Goal: Learn about a topic

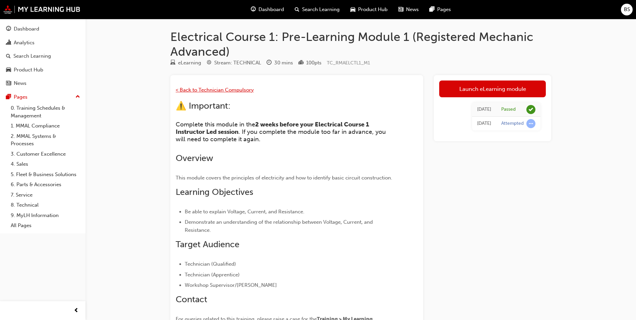
click at [213, 91] on span "< Back to Technician Compulsory" at bounding box center [215, 90] width 78 height 6
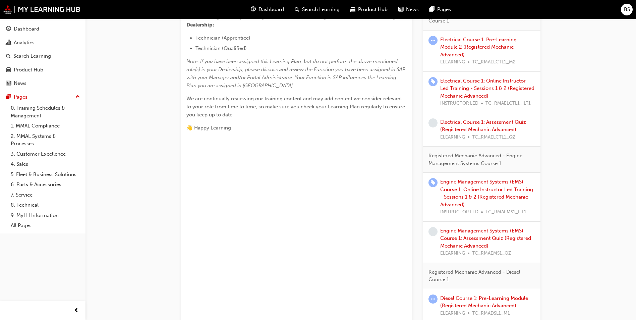
scroll to position [335, 0]
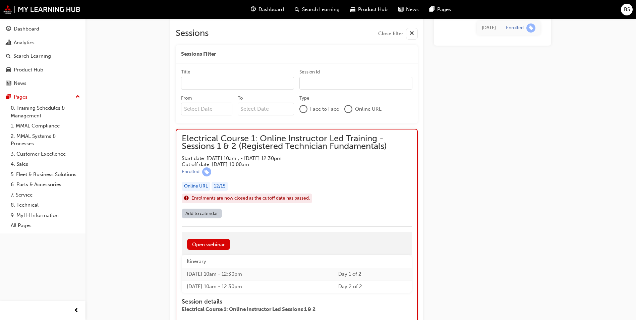
scroll to position [470, 0]
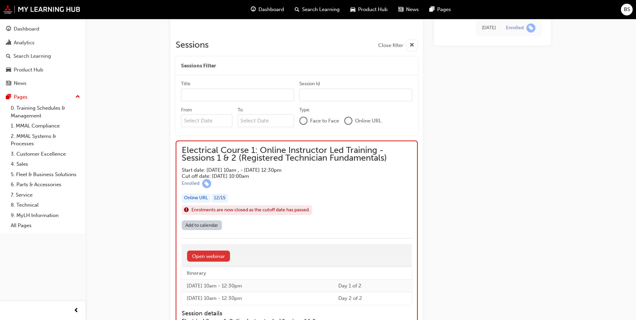
click at [214, 256] on link "Open webinar" at bounding box center [208, 256] width 43 height 11
